Goal: Task Accomplishment & Management: Complete application form

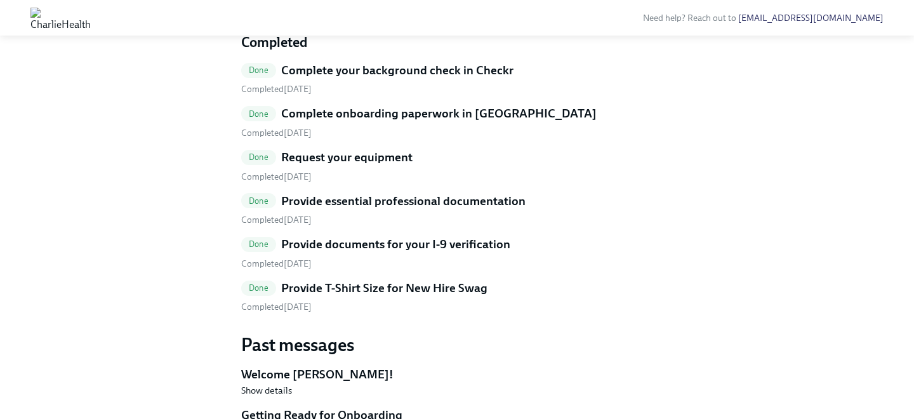
scroll to position [515, 0]
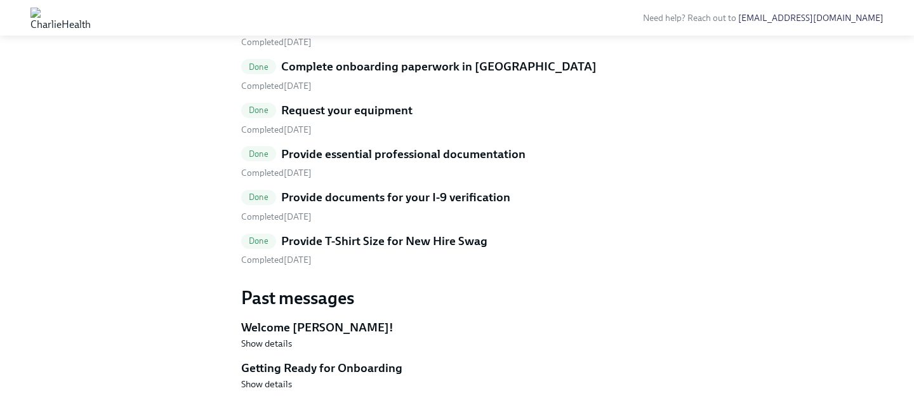
click at [393, 245] on h5 "Provide T-Shirt Size for New Hire Swag" at bounding box center [384, 241] width 206 height 17
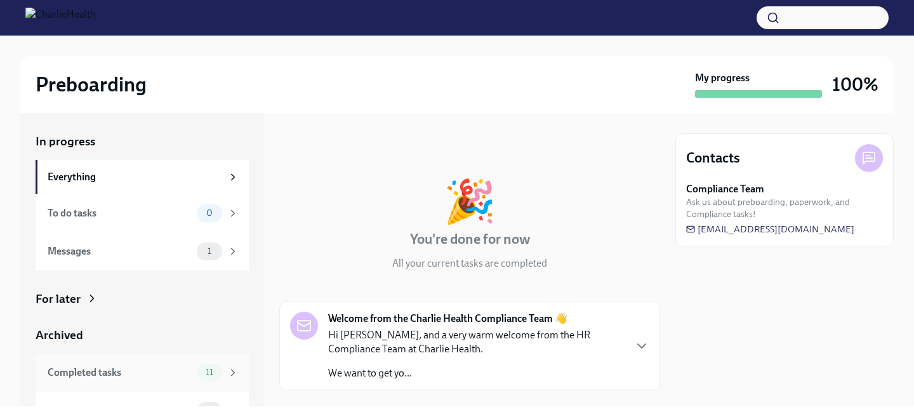
click at [211, 365] on div "11" at bounding box center [209, 373] width 25 height 18
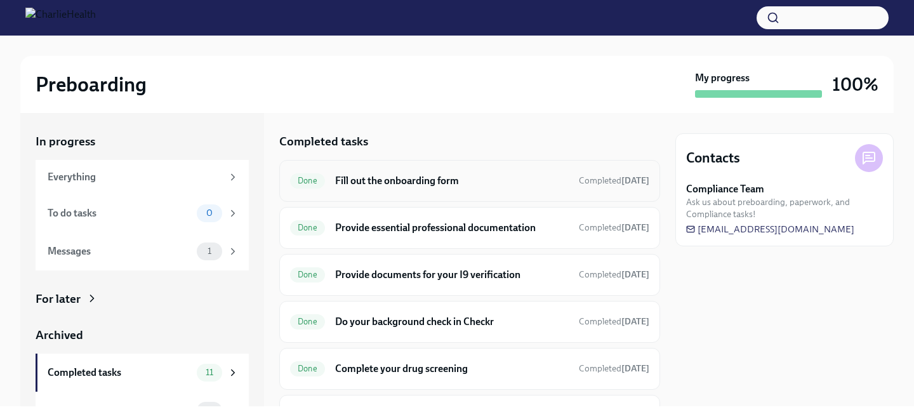
click at [371, 179] on h6 "Fill out the onboarding form" at bounding box center [452, 181] width 234 height 14
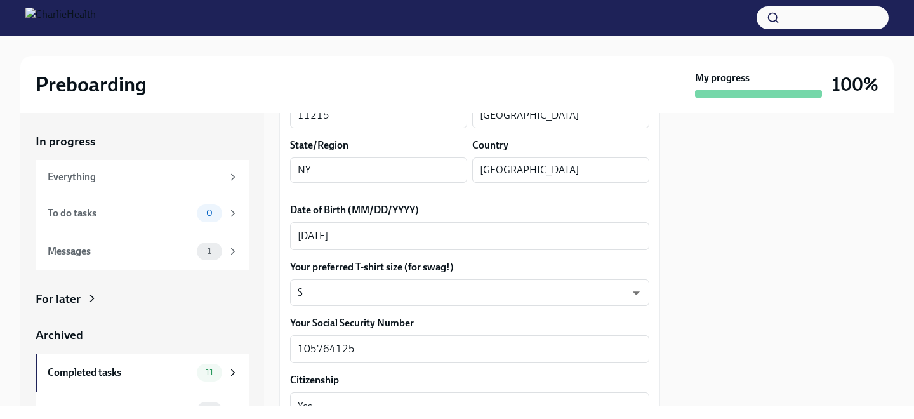
scroll to position [542, 0]
